Goal: Transaction & Acquisition: Book appointment/travel/reservation

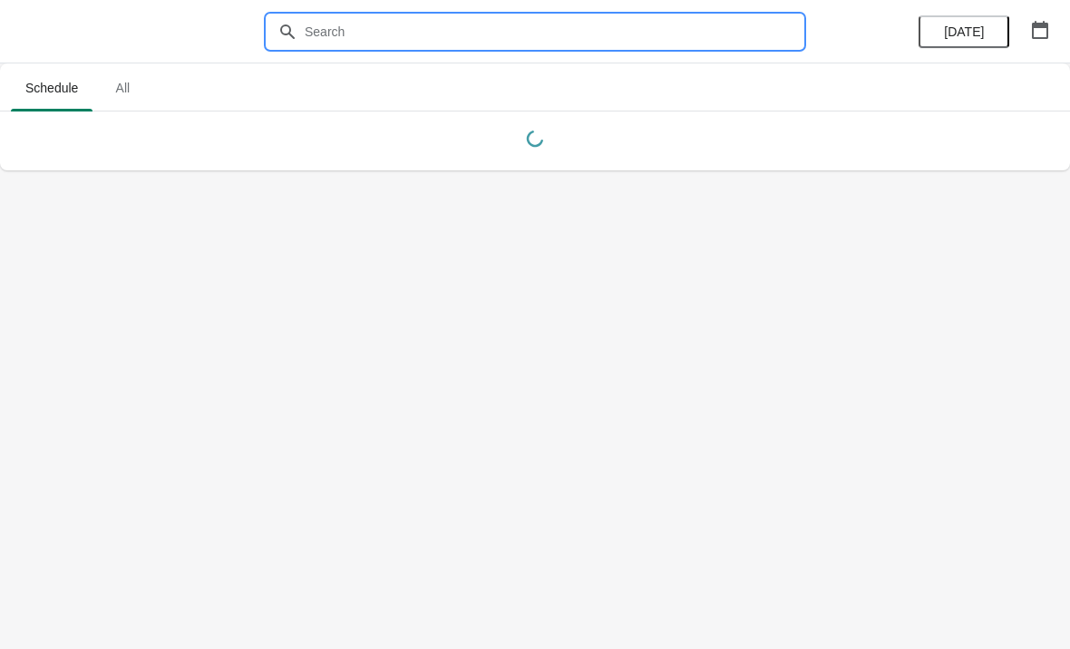
click at [484, 18] on input "text" at bounding box center [553, 31] width 499 height 33
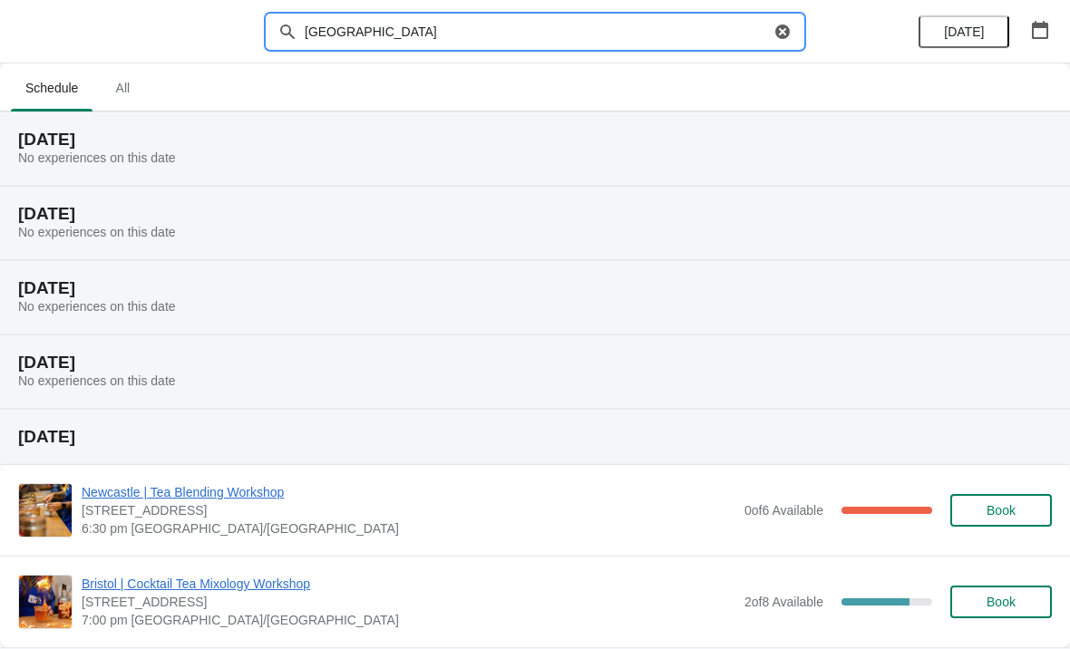
type input "[GEOGRAPHIC_DATA]"
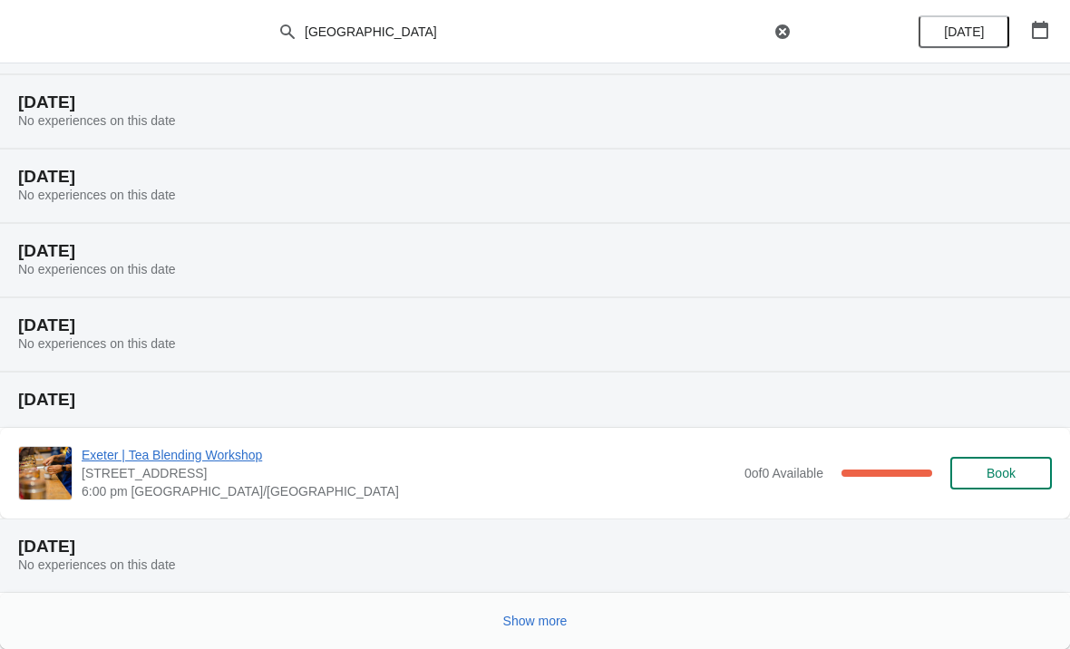
scroll to position [186, 0]
click at [556, 619] on span "Show more" at bounding box center [535, 621] width 64 height 15
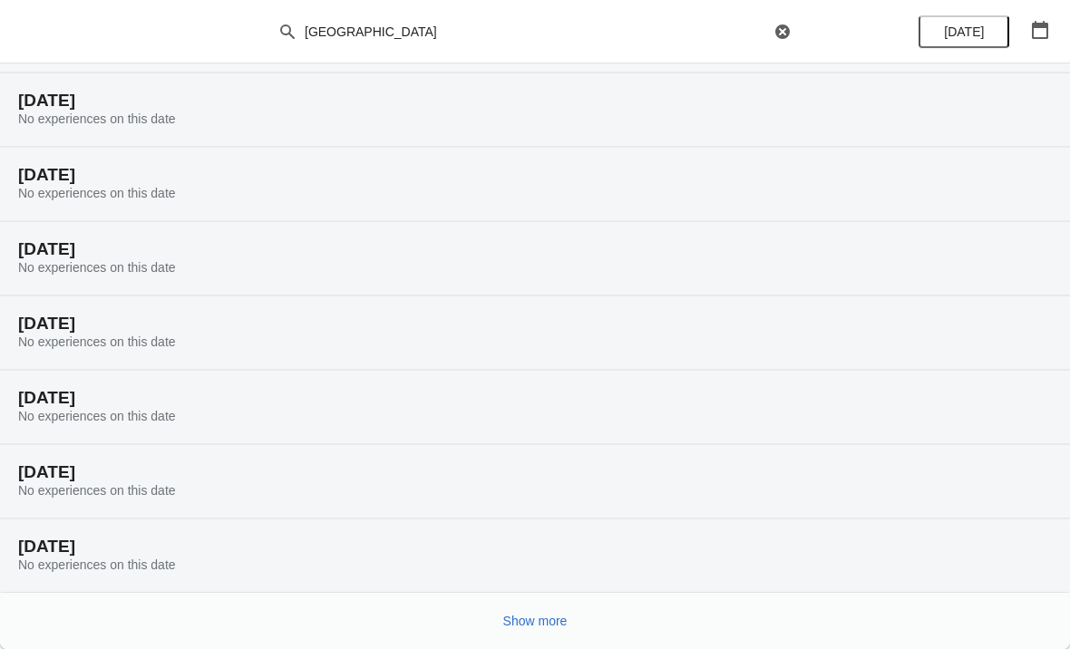
scroll to position [781, 0]
click at [549, 618] on span "Show more" at bounding box center [535, 621] width 64 height 15
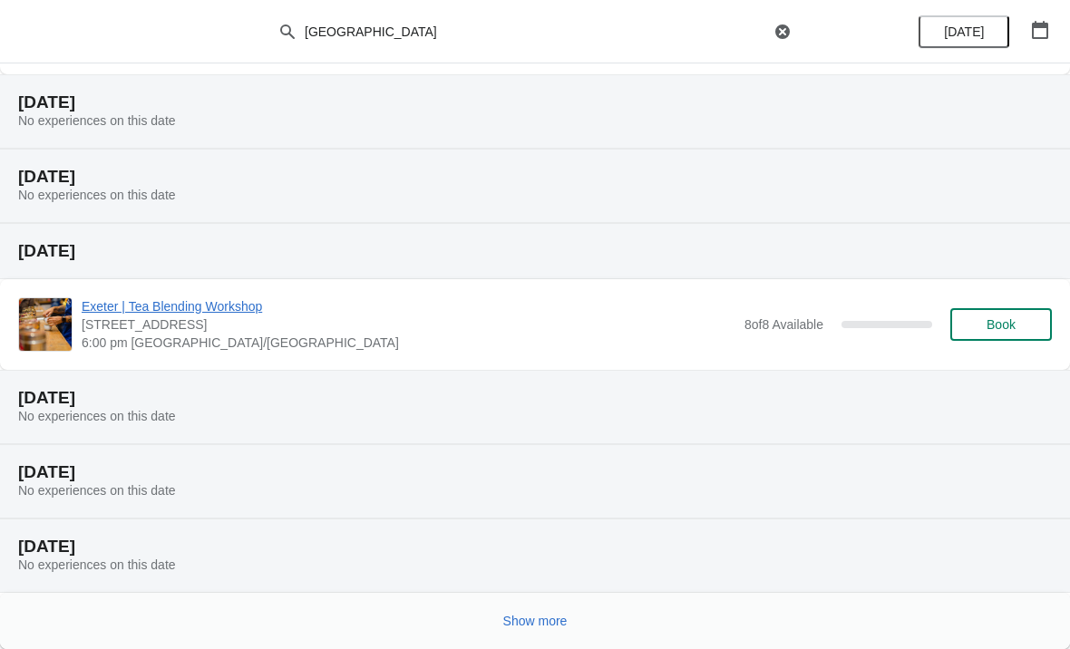
scroll to position [1521, 0]
click at [550, 620] on span "Show more" at bounding box center [535, 621] width 64 height 15
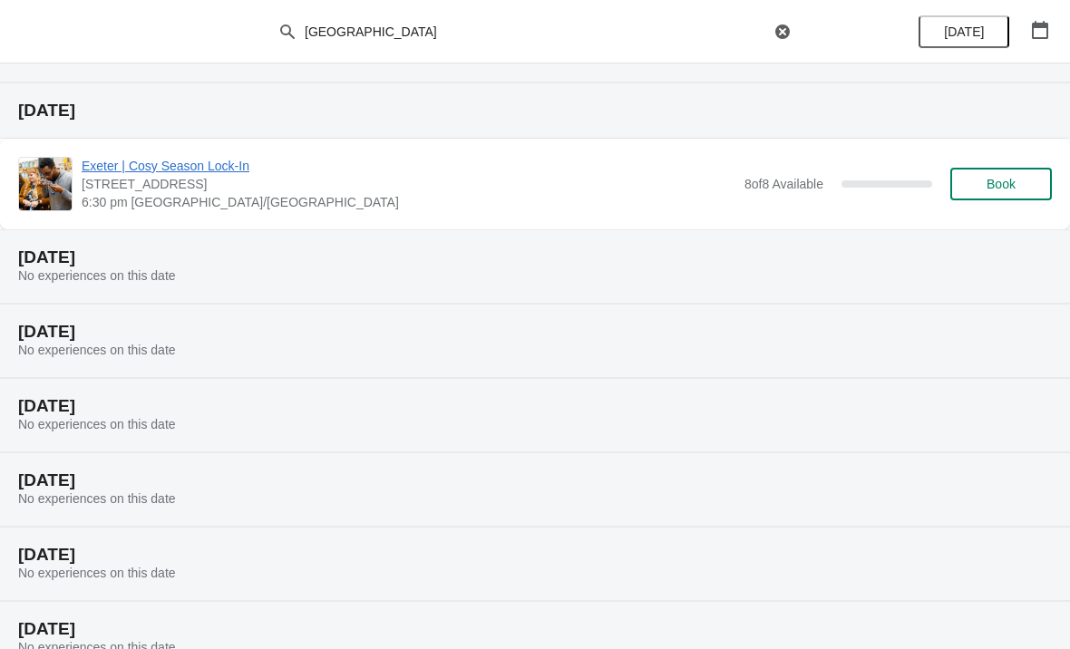
scroll to position [2000, 0]
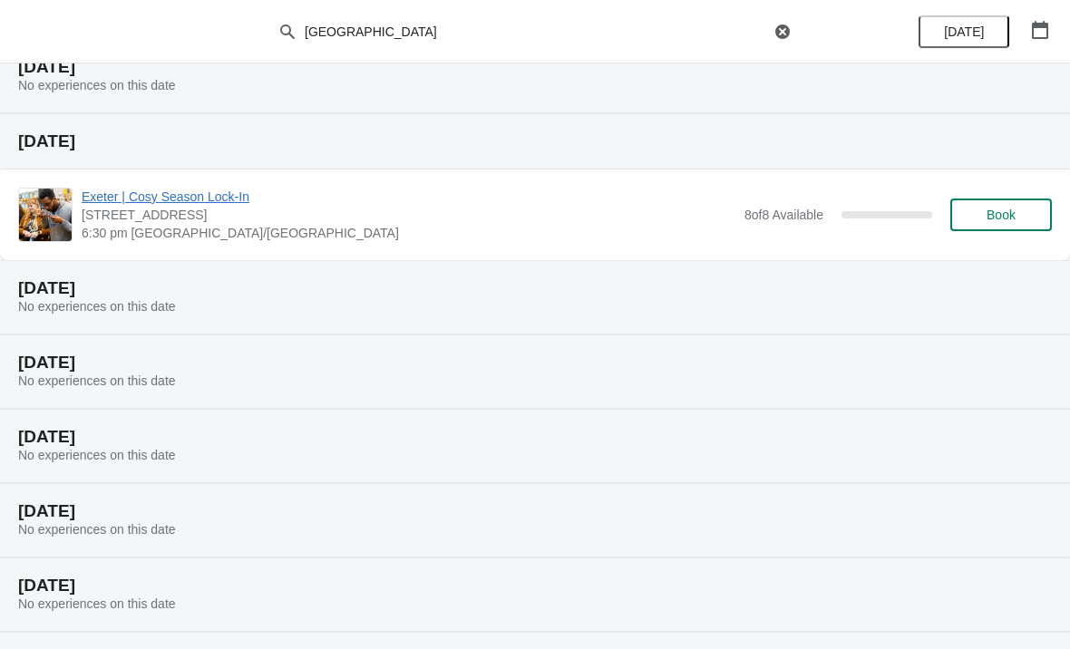
click at [999, 214] on span "Book" at bounding box center [1001, 215] width 29 height 15
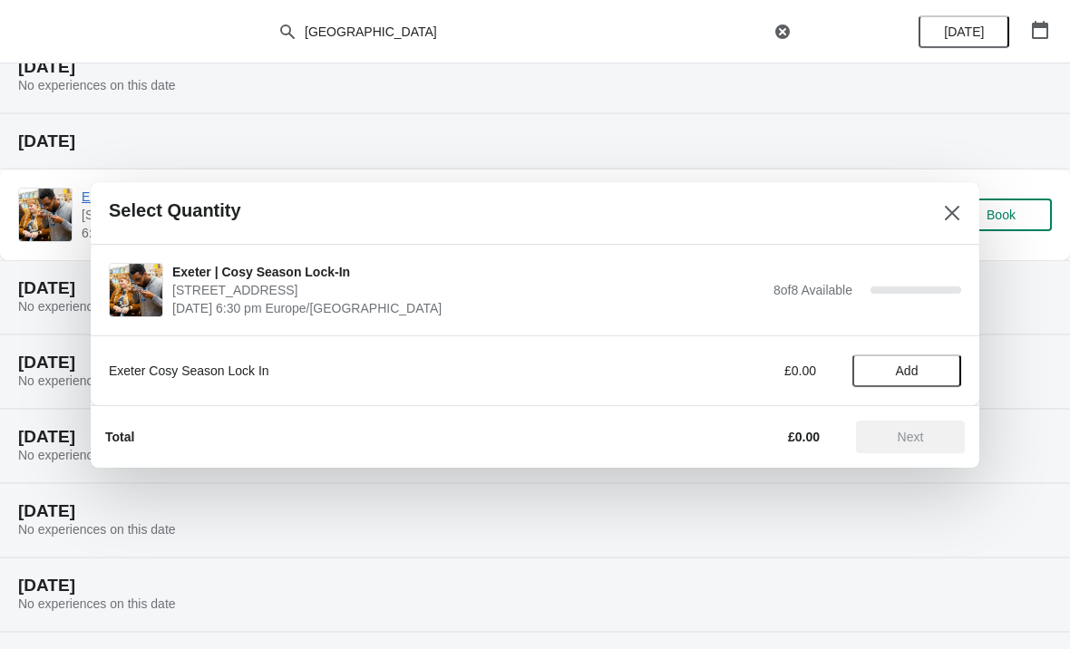
click at [919, 375] on span "Add" at bounding box center [907, 371] width 23 height 15
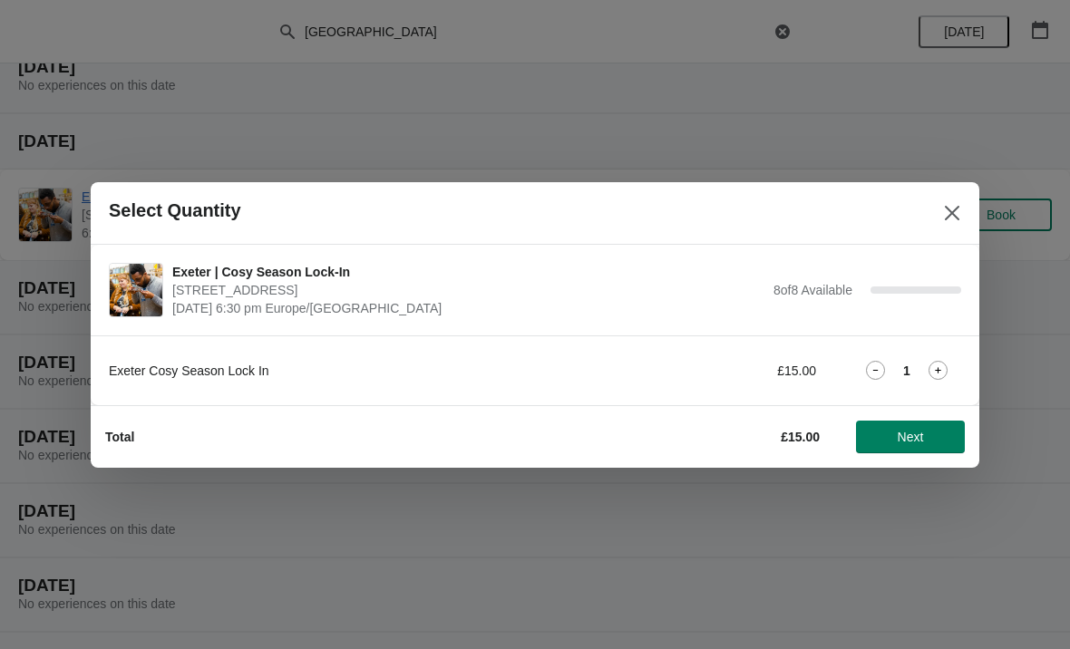
click at [939, 362] on icon at bounding box center [938, 370] width 19 height 19
click at [937, 442] on span "Next" at bounding box center [911, 437] width 80 height 15
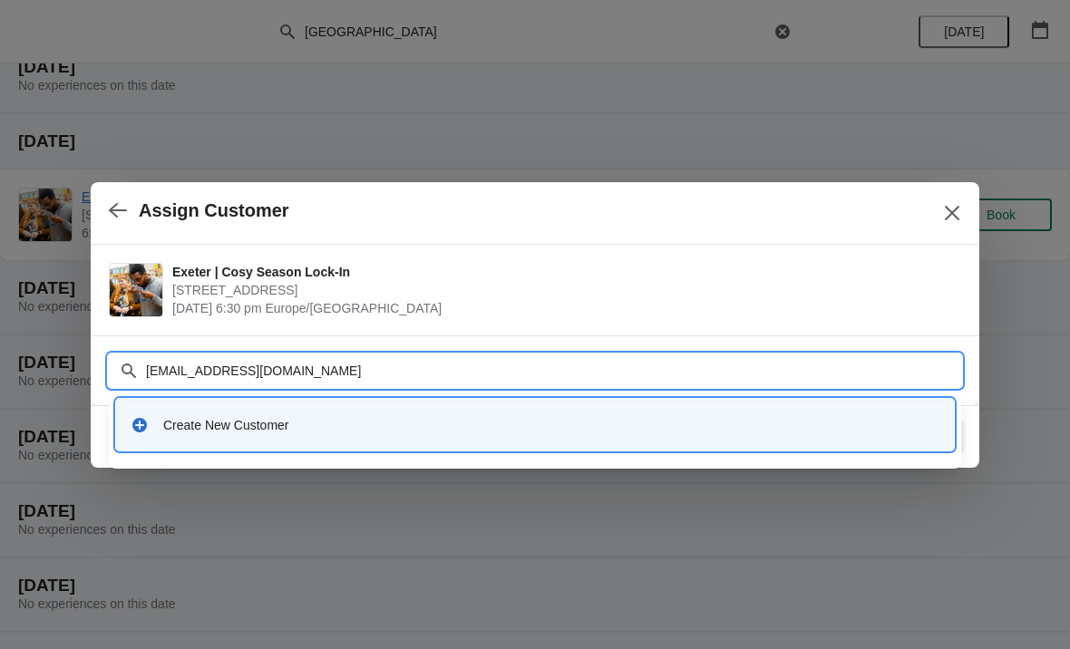
type input "[EMAIL_ADDRESS][DOMAIN_NAME]"
click at [236, 417] on div "Create New Customer" at bounding box center [551, 425] width 776 height 18
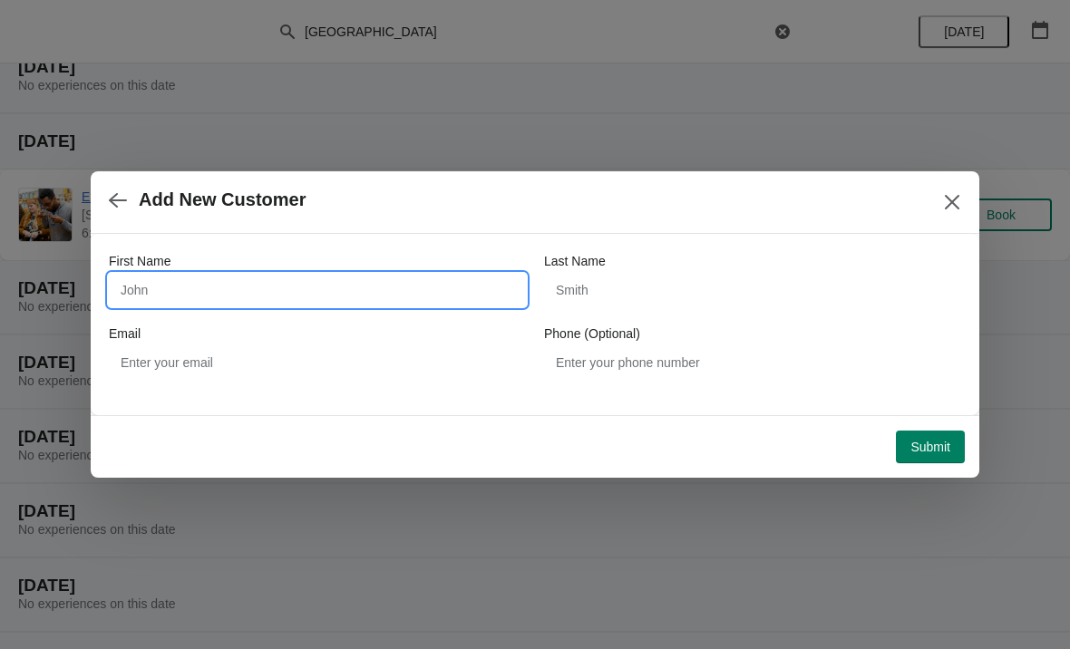
click at [307, 279] on input "First Name" at bounding box center [317, 290] width 417 height 33
type input "Elle"
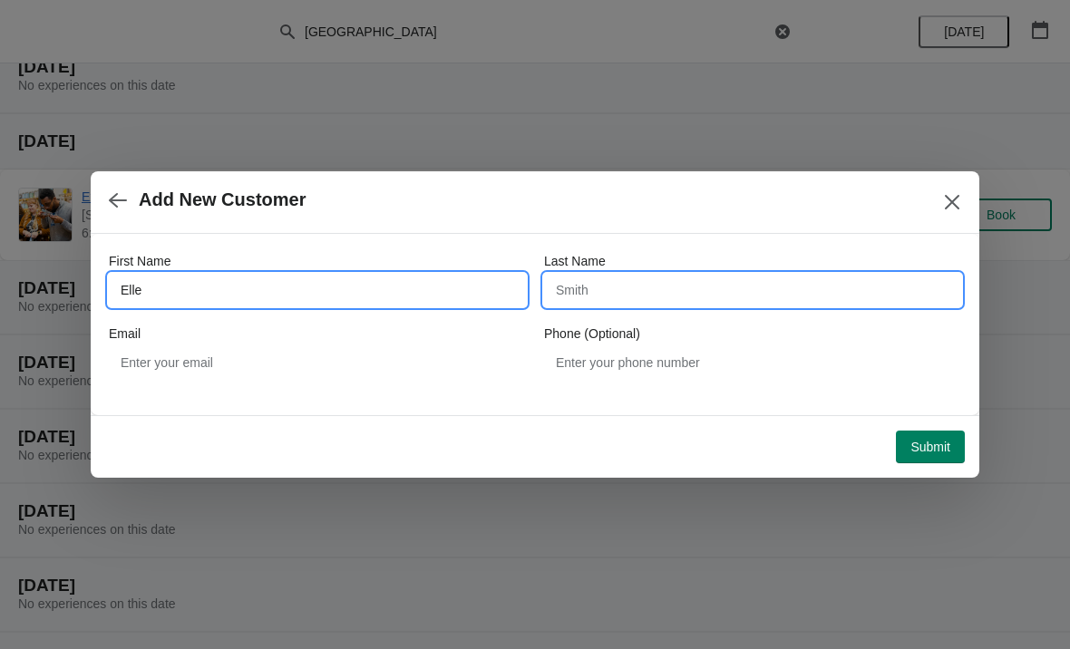
click at [685, 298] on input "Last Name" at bounding box center [752, 290] width 417 height 33
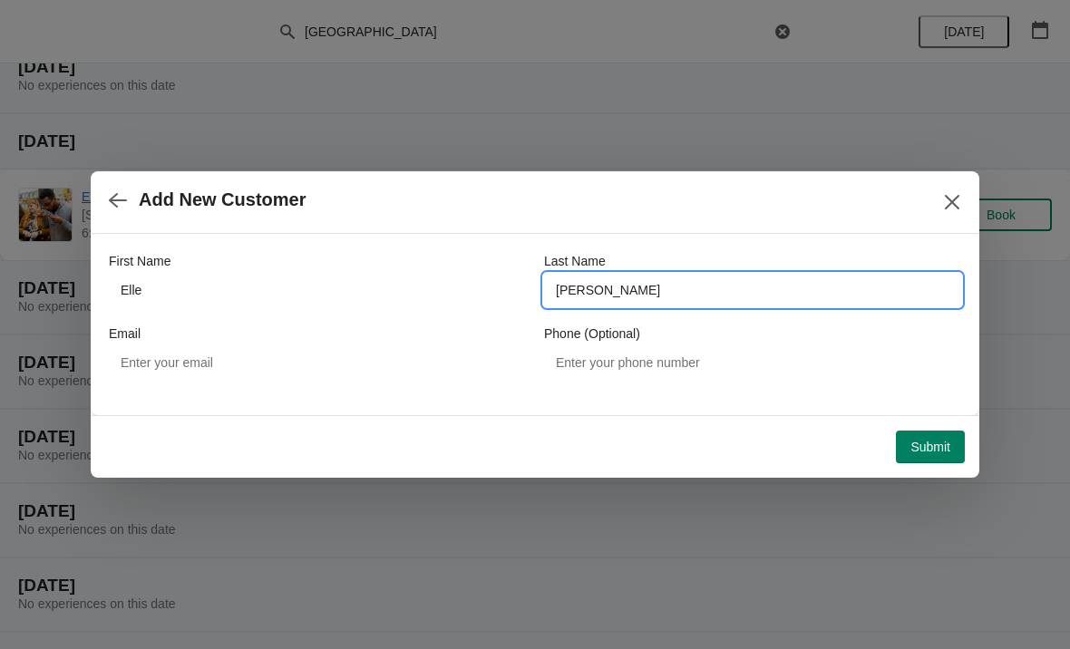
type input "[PERSON_NAME]"
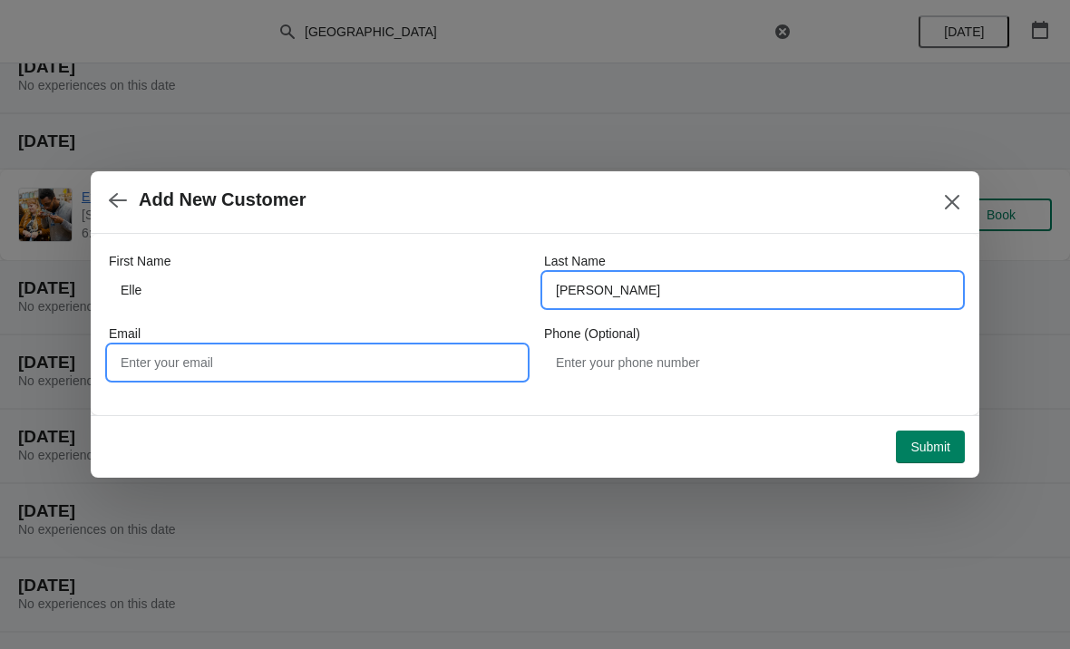
click at [404, 376] on input "Email" at bounding box center [317, 362] width 417 height 33
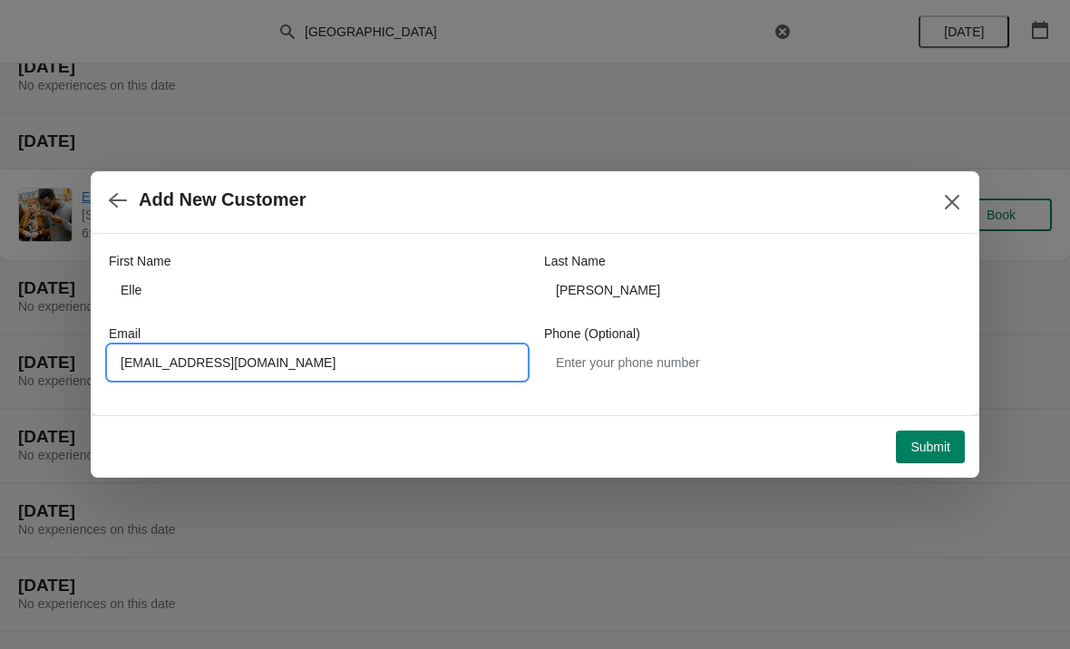
type input "[EMAIL_ADDRESS][DOMAIN_NAME]"
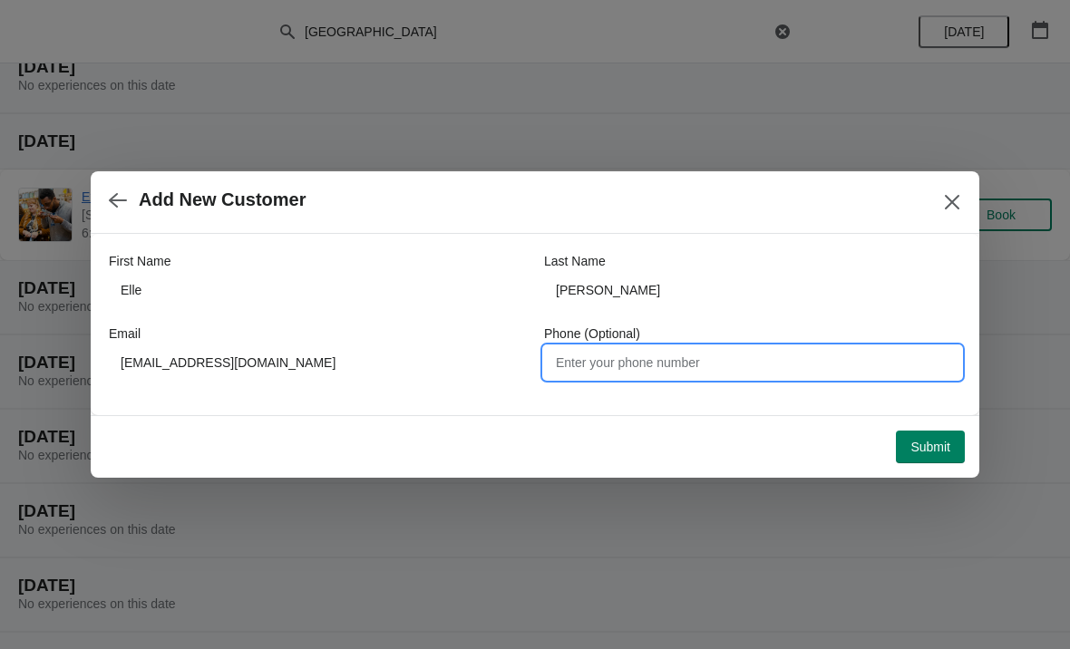
click at [660, 356] on input "Phone (Optional)" at bounding box center [752, 362] width 417 height 33
type input "07494883847"
click at [939, 446] on span "Submit" at bounding box center [930, 447] width 40 height 15
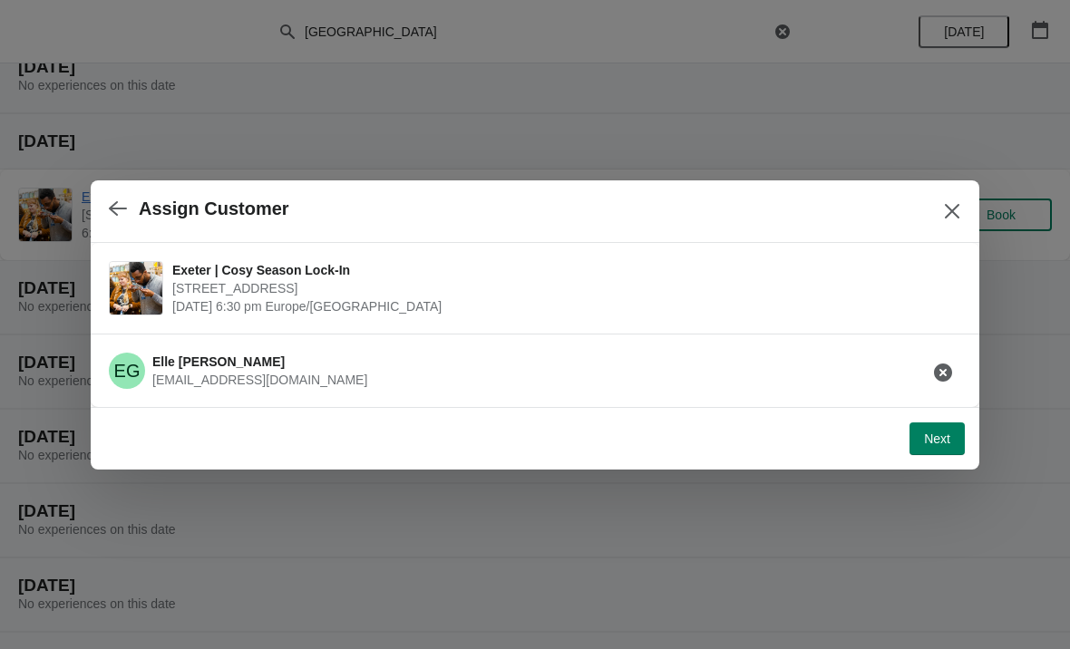
click at [933, 439] on span "Next" at bounding box center [937, 439] width 26 height 15
select select "No"
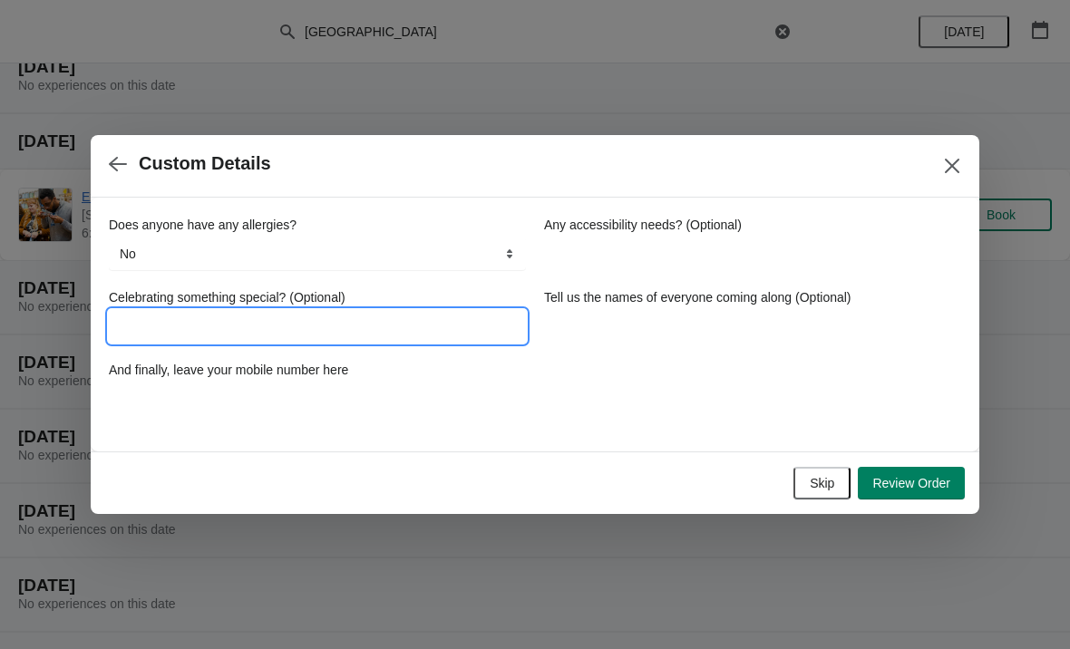
click at [297, 325] on input "Celebrating something special? (Optional)" at bounding box center [317, 326] width 417 height 33
type input "Birthday"
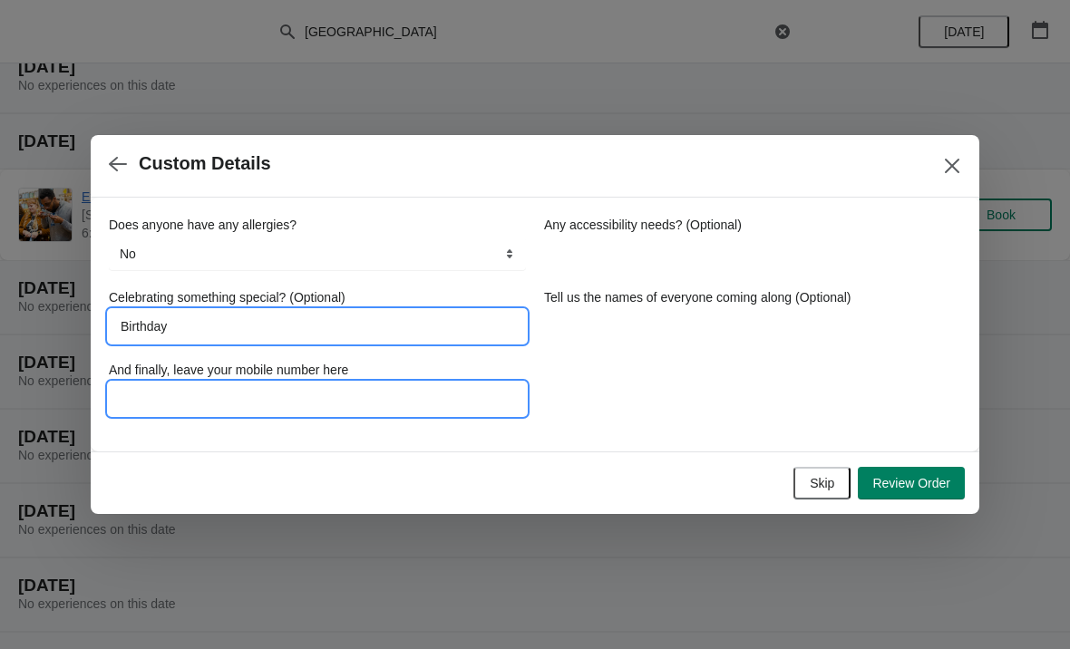
click at [378, 394] on input "And finally, leave your mobile number here" at bounding box center [317, 399] width 417 height 33
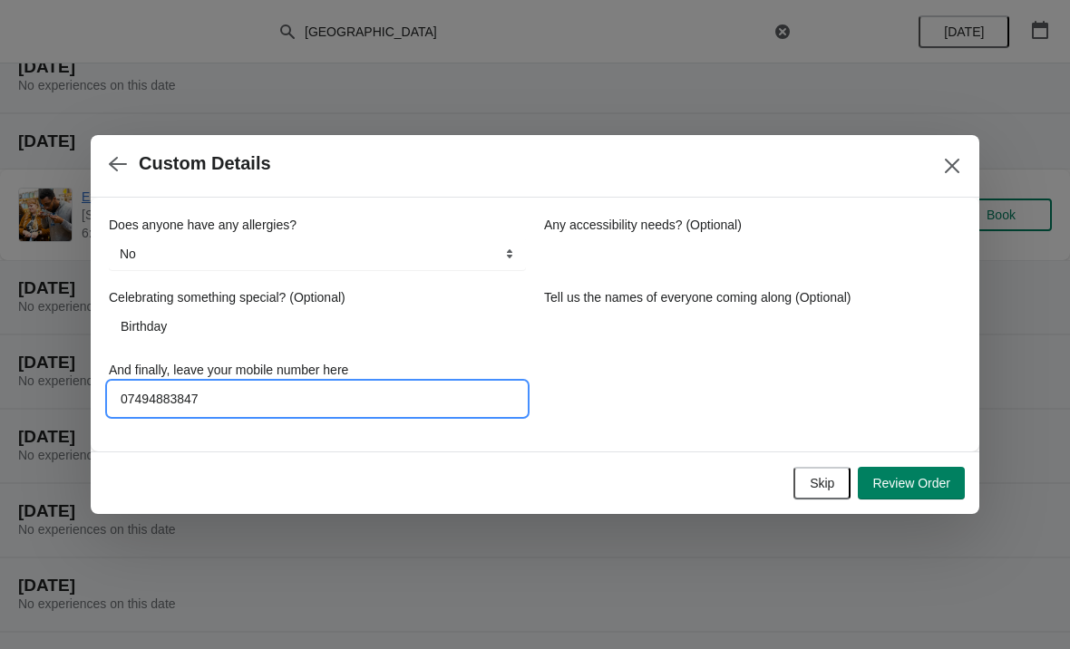
type input "07494883847"
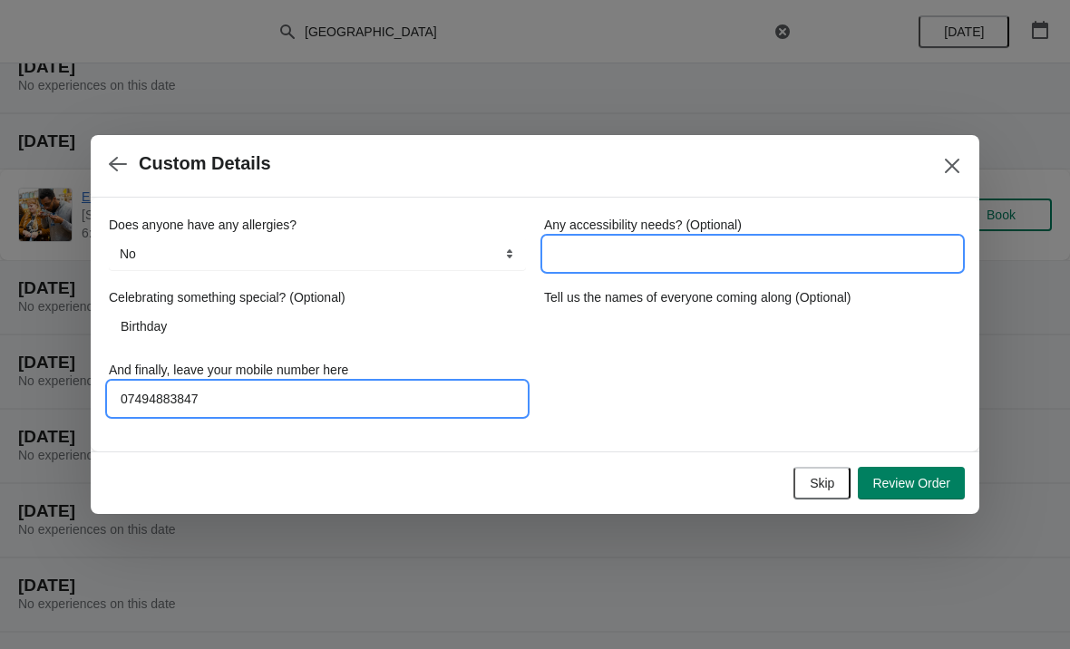
click at [709, 245] on input "Any accessibility needs? (Optional)" at bounding box center [752, 254] width 417 height 33
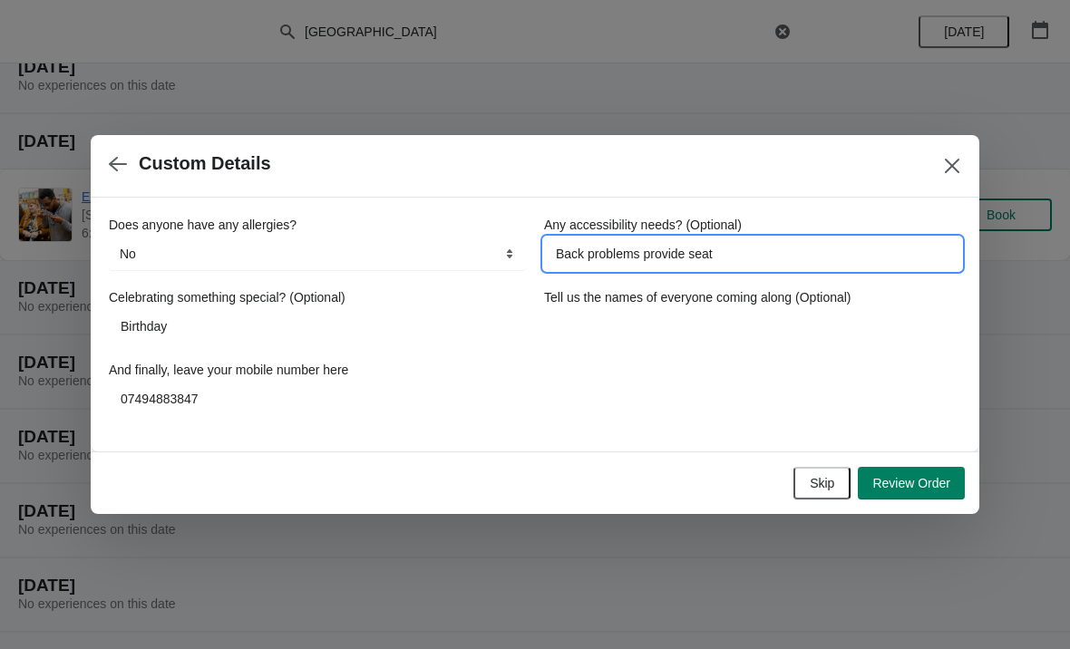
type input "Back problems provide seat"
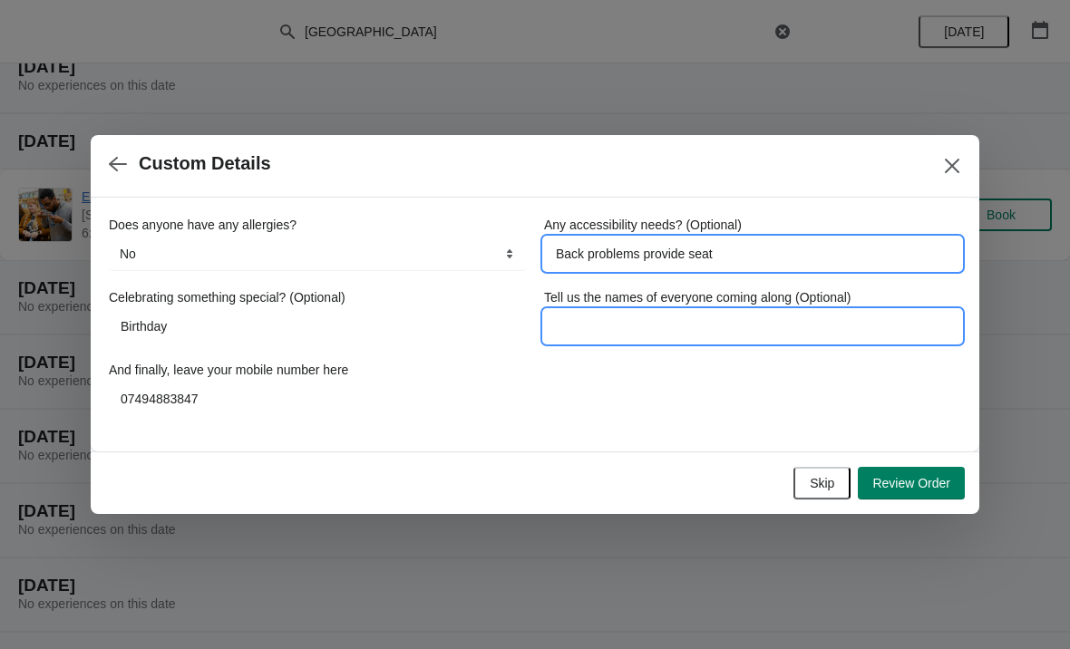
click at [744, 324] on input "Tell us the names of everyone coming along (Optional)" at bounding box center [752, 326] width 417 height 33
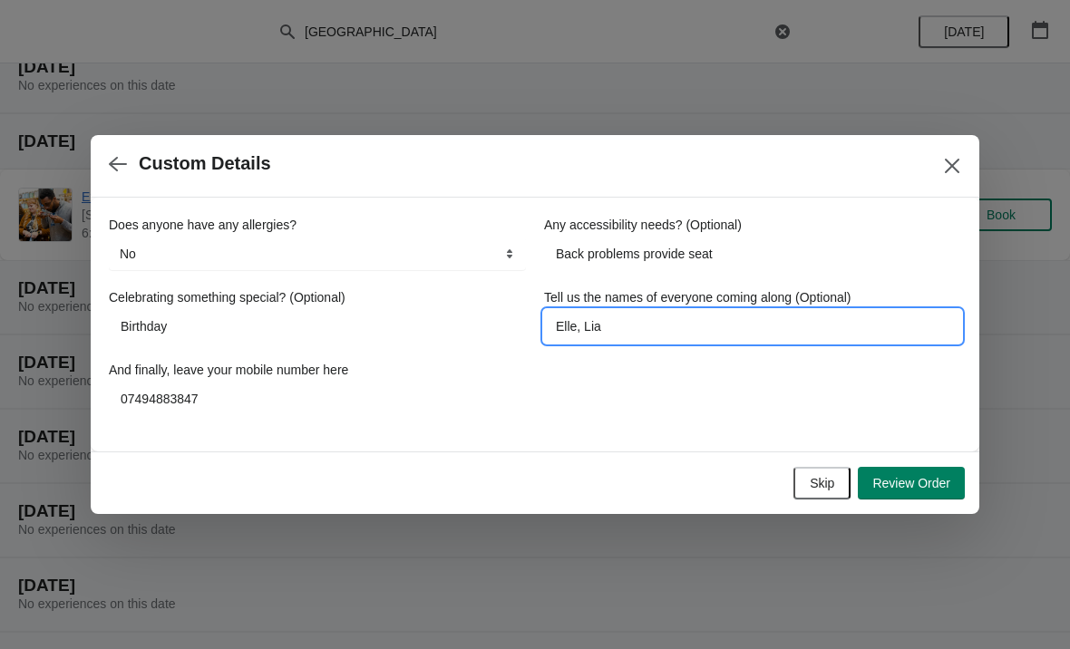
type input "[PERSON_NAME]"
